Goal: Register for event/course

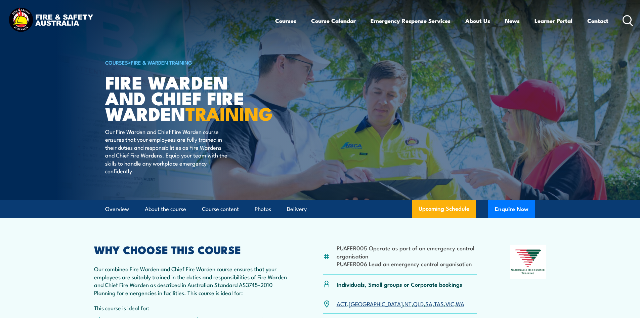
click at [628, 21] on icon at bounding box center [628, 20] width 11 height 11
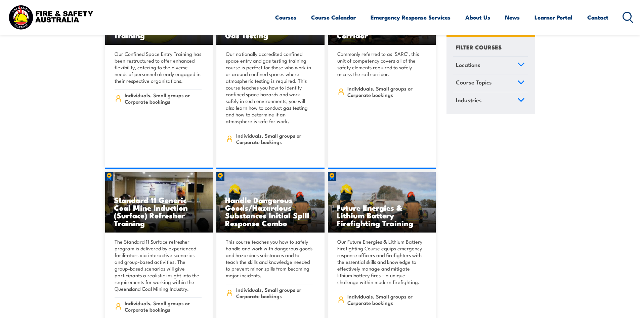
scroll to position [807, 0]
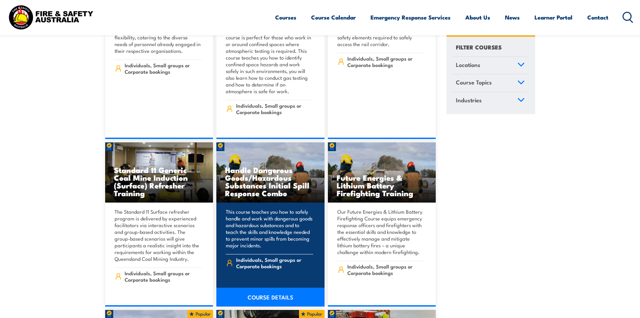
click at [292, 171] on h3 "Handle Dangerous Goods/Hazardous Substances Initial Spill Response Combo" at bounding box center [270, 181] width 91 height 31
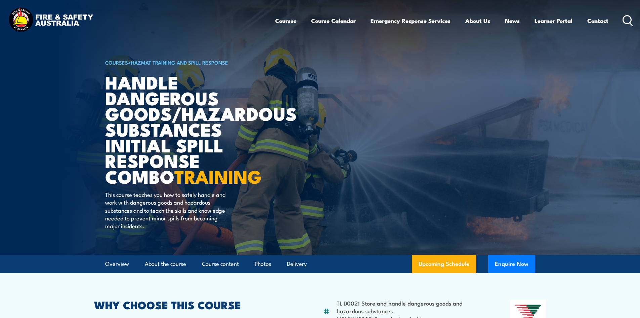
click at [631, 22] on circle at bounding box center [627, 19] width 8 height 8
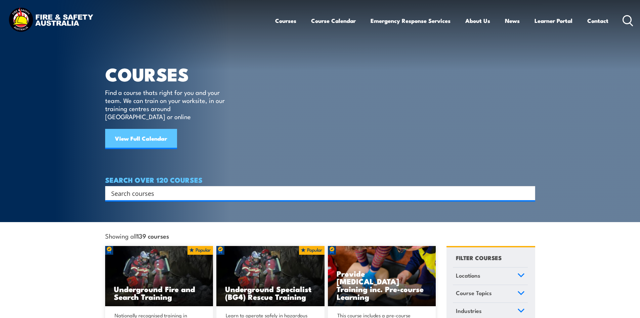
click at [165, 134] on link "View Full Calendar" at bounding box center [141, 139] width 72 height 20
click at [151, 188] on input "Search input" at bounding box center [315, 193] width 409 height 10
type input "fire ward"
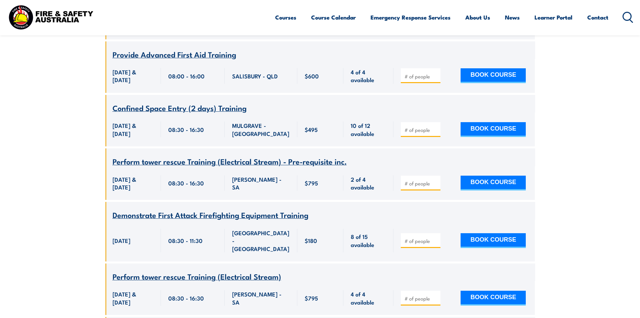
scroll to position [403, 0]
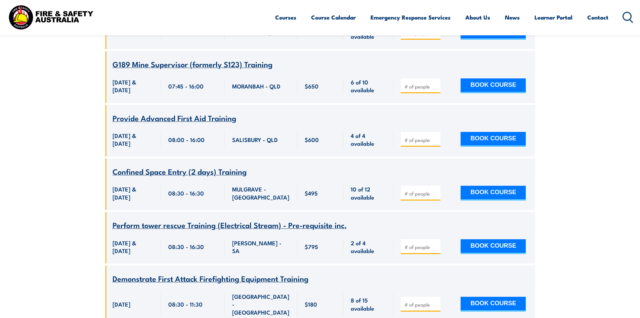
click at [628, 15] on icon at bounding box center [628, 17] width 11 height 11
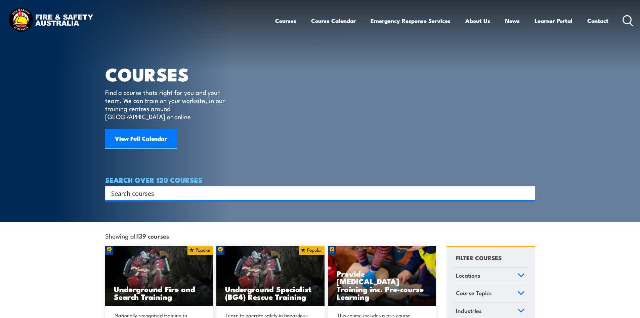
click at [157, 188] on input "Search input" at bounding box center [315, 193] width 409 height 10
type input "fire extinguisher fire warden"
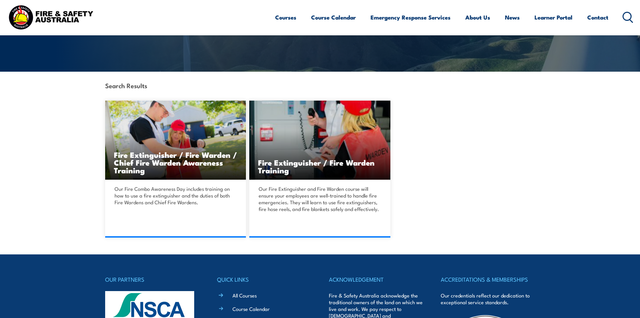
scroll to position [134, 0]
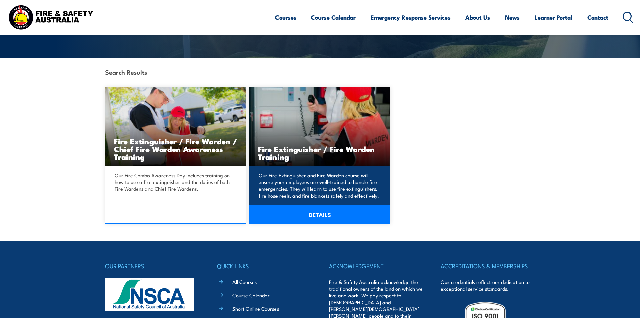
click at [319, 214] on link "DETAILS" at bounding box center [319, 214] width 141 height 19
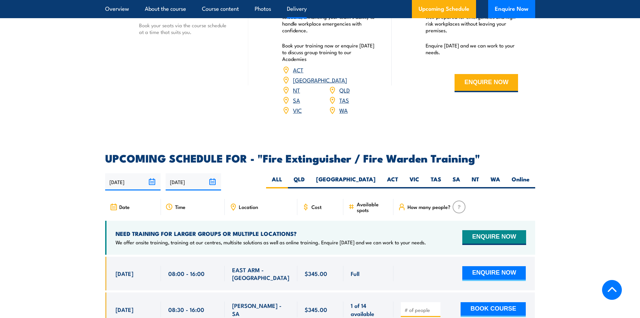
scroll to position [975, 0]
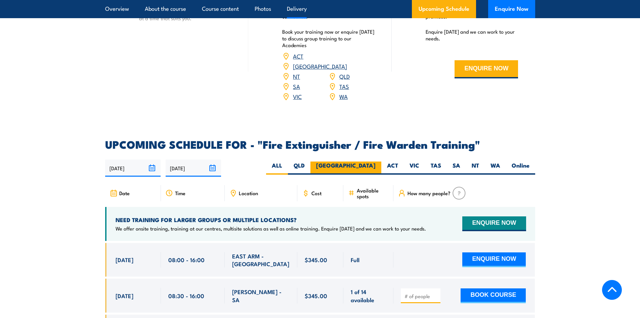
click at [370, 161] on label "[GEOGRAPHIC_DATA]" at bounding box center [346, 167] width 71 height 13
click at [376, 161] on input "[GEOGRAPHIC_DATA]" at bounding box center [378, 163] width 4 height 4
radio input "true"
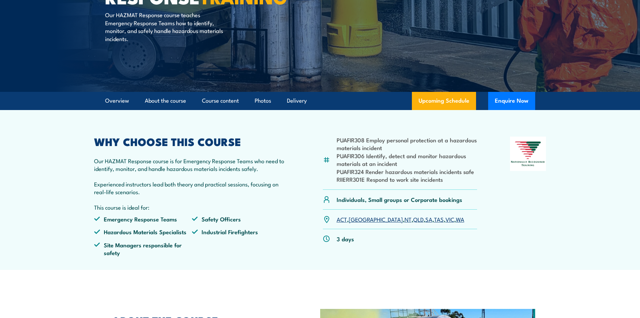
click at [355, 217] on link "[GEOGRAPHIC_DATA]" at bounding box center [376, 219] width 54 height 8
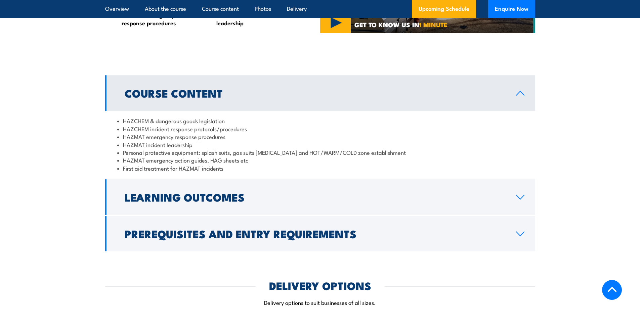
scroll to position [460, 0]
